Goal: Information Seeking & Learning: Learn about a topic

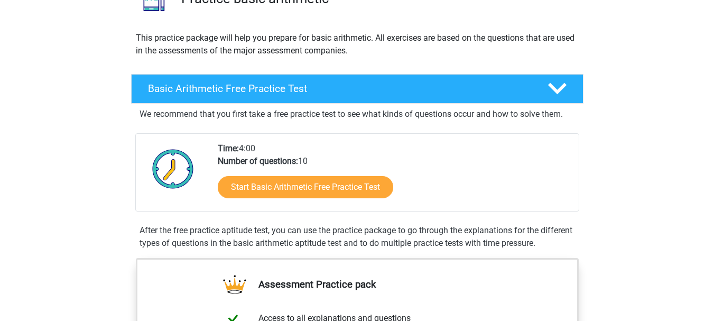
scroll to position [144, 0]
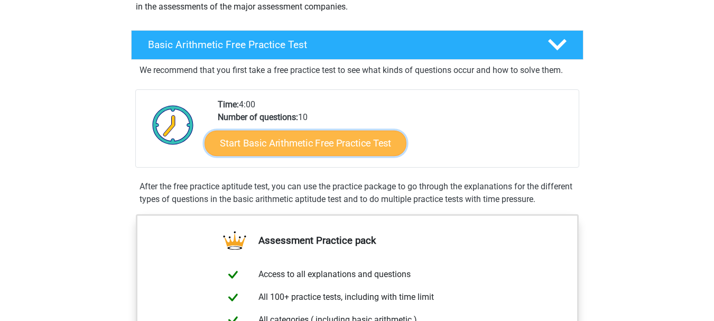
click at [341, 147] on link "Start Basic Arithmetic Free Practice Test" at bounding box center [306, 142] width 202 height 25
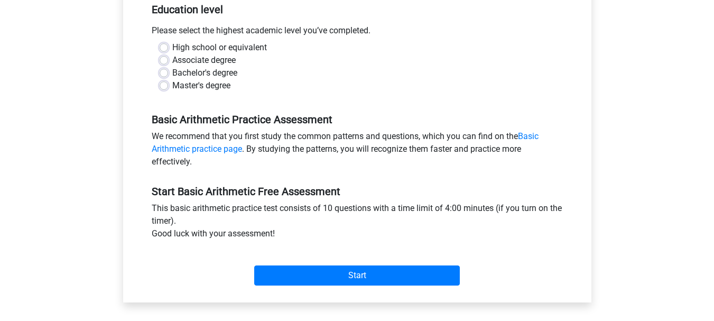
scroll to position [233, 0]
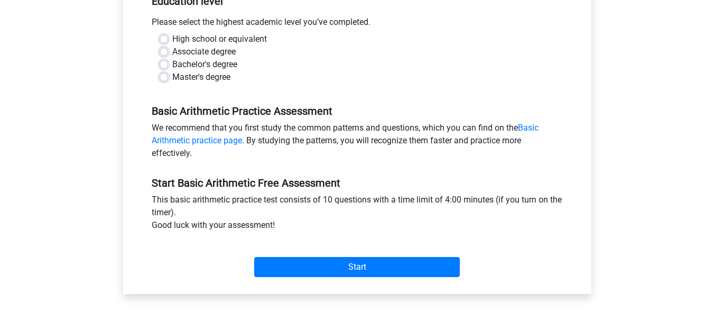
click at [172, 63] on label "Bachelor's degree" at bounding box center [204, 64] width 65 height 13
click at [163, 63] on input "Bachelor's degree" at bounding box center [164, 63] width 8 height 11
radio input "true"
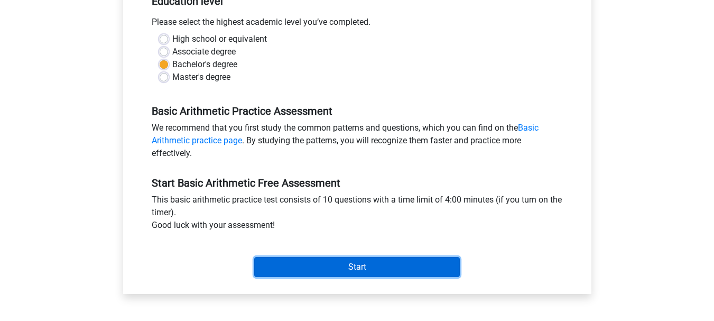
click at [297, 273] on input "Start" at bounding box center [357, 267] width 206 height 20
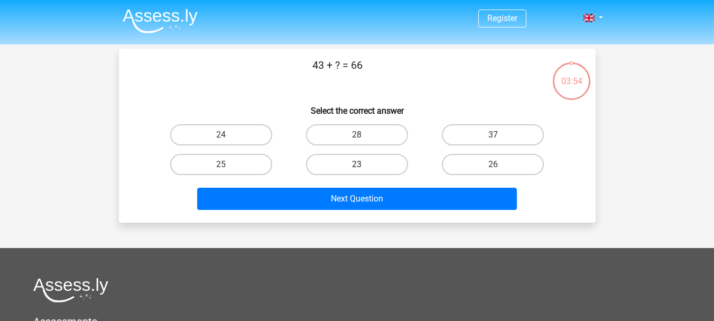
click at [395, 165] on label "23" at bounding box center [357, 164] width 102 height 21
click at [364, 165] on input "23" at bounding box center [360, 167] width 7 height 7
radio input "true"
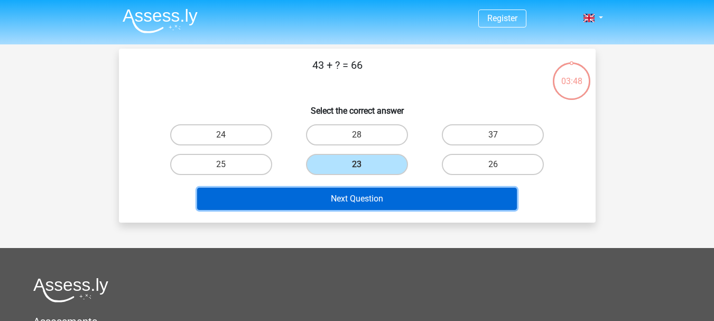
click at [464, 198] on button "Next Question" at bounding box center [357, 199] width 320 height 22
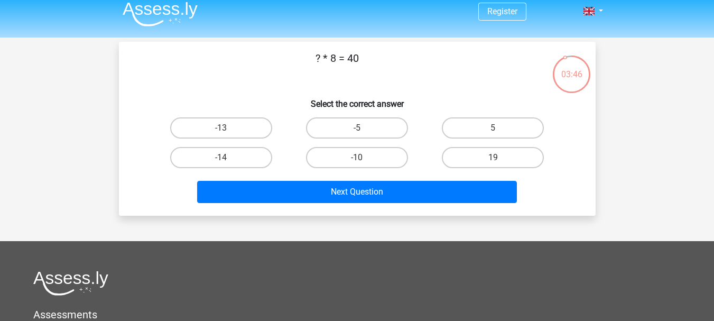
scroll to position [6, 0]
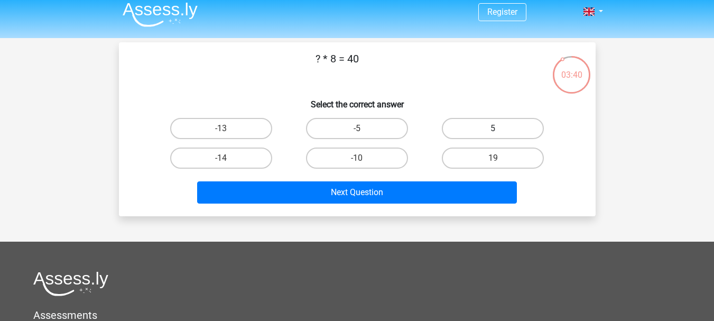
click at [484, 133] on label "5" at bounding box center [493, 128] width 102 height 21
click at [493, 133] on input "5" at bounding box center [496, 131] width 7 height 7
radio input "true"
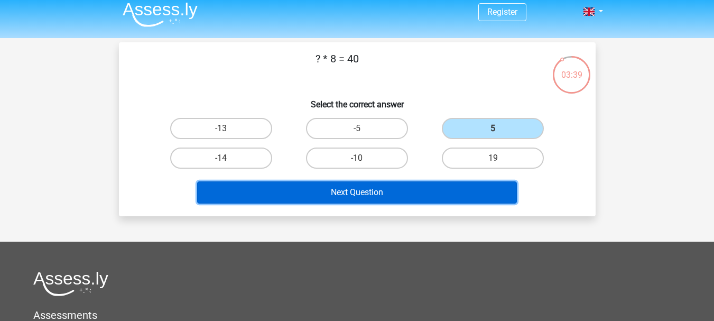
click at [415, 189] on button "Next Question" at bounding box center [357, 192] width 320 height 22
